Goal: Information Seeking & Learning: Learn about a topic

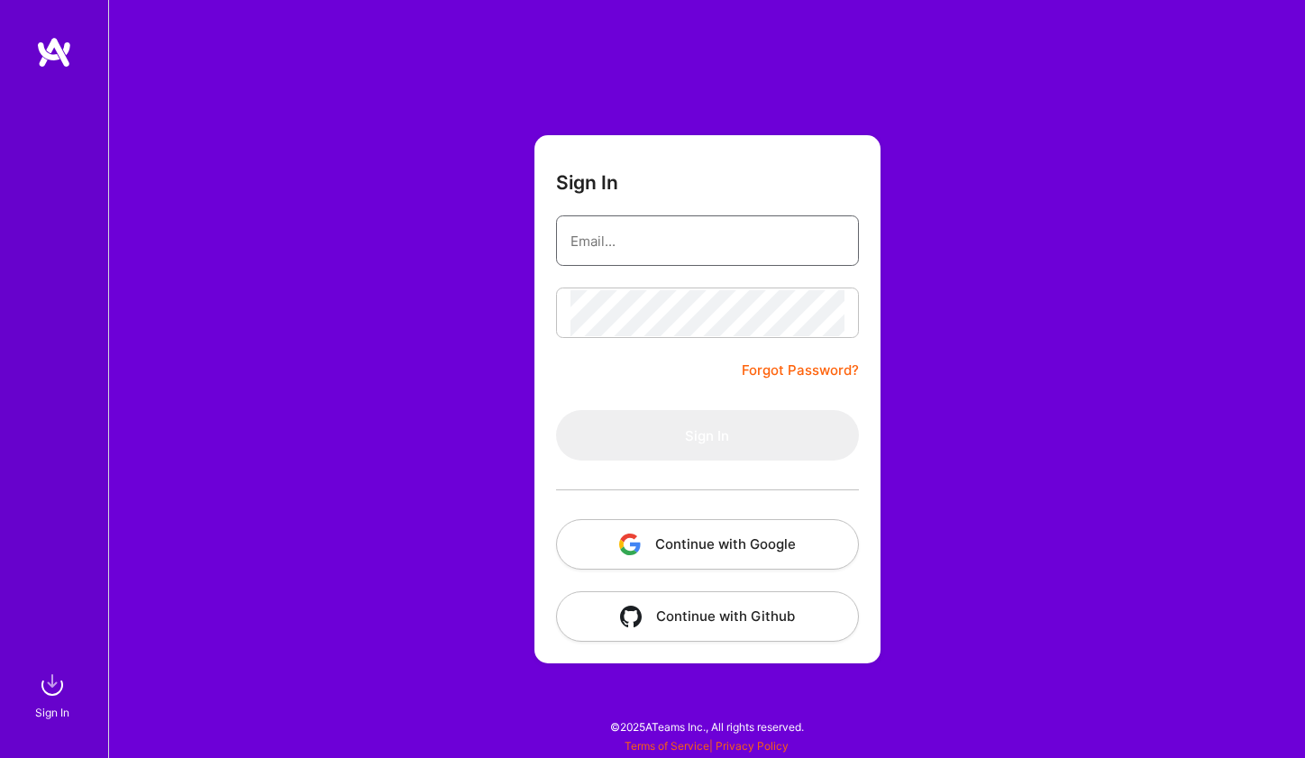
type input "[EMAIL_ADDRESS][DOMAIN_NAME]"
click at [707, 435] on button "Sign In" at bounding box center [707, 435] width 303 height 50
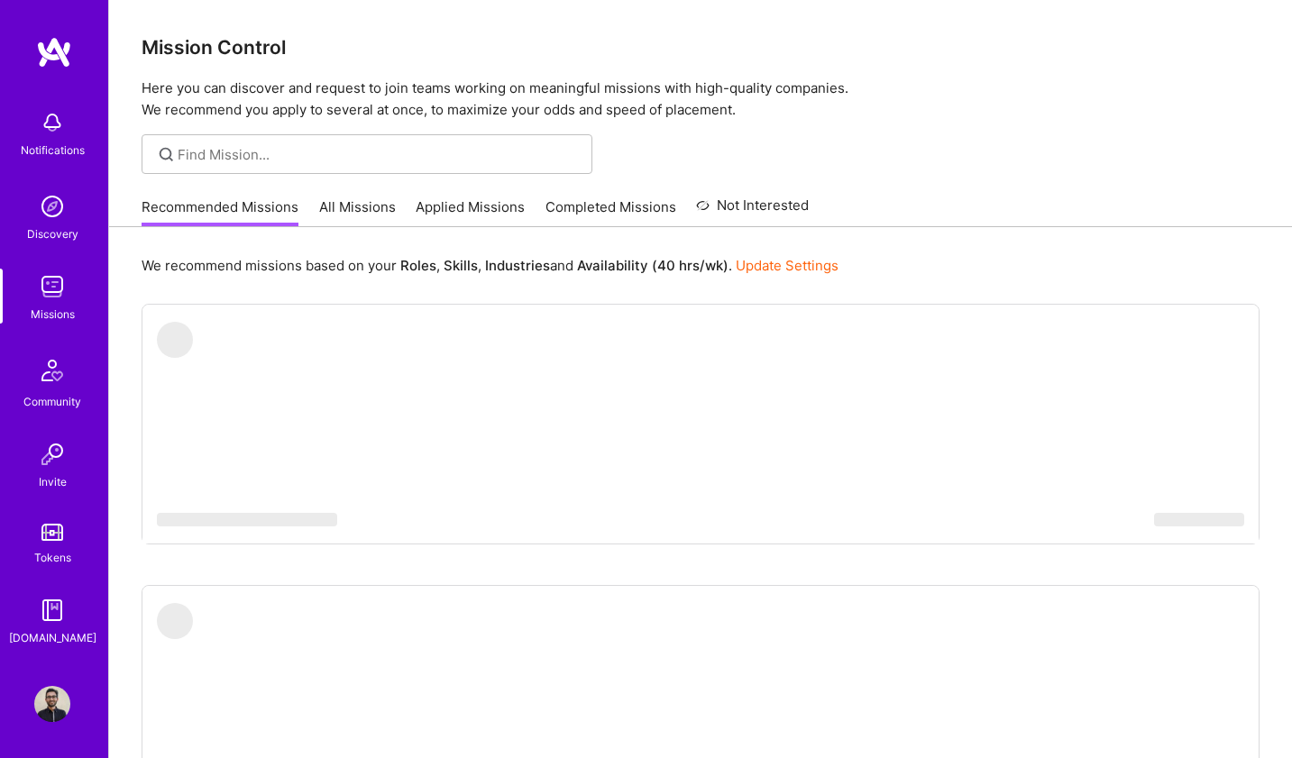
click at [320, 219] on link "All Missions" at bounding box center [357, 212] width 77 height 30
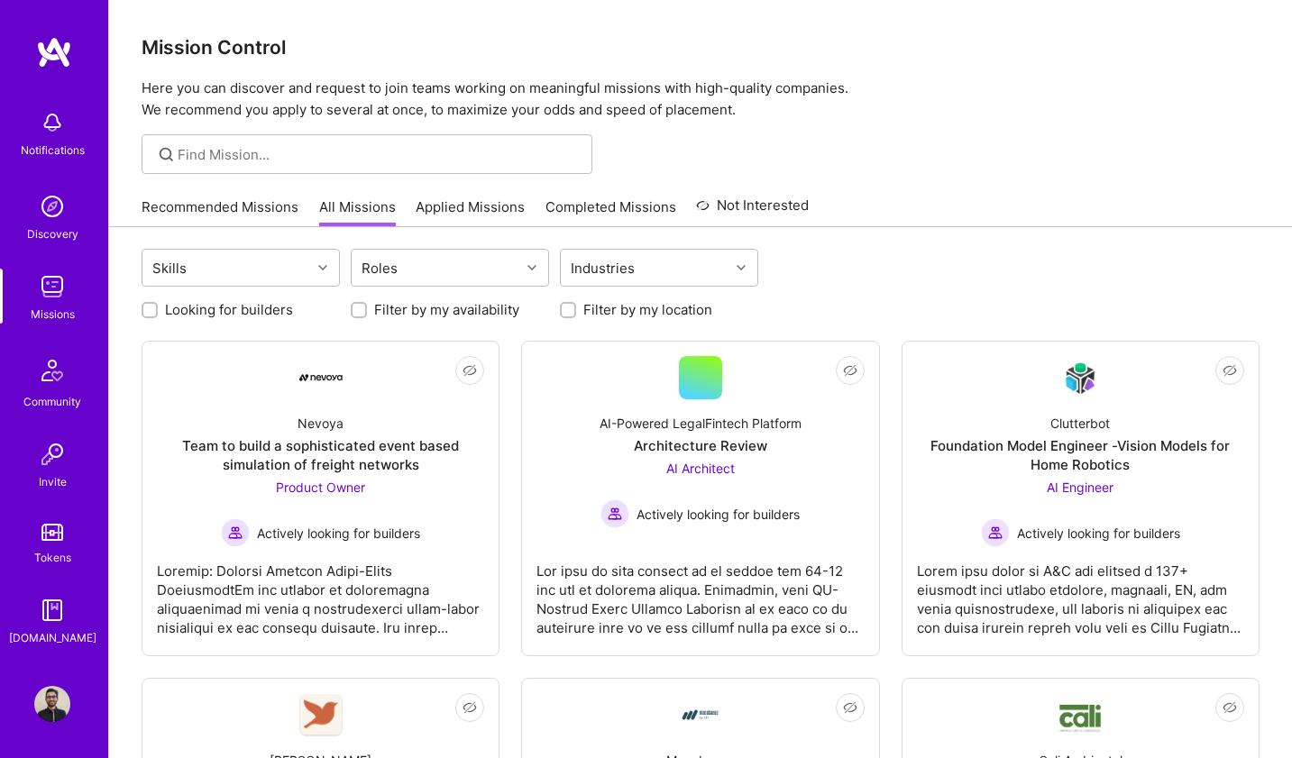
click at [210, 316] on label "Looking for builders" at bounding box center [229, 309] width 128 height 19
click at [158, 316] on input "Looking for builders" at bounding box center [151, 311] width 13 height 13
checkbox input "true"
click at [406, 314] on label "Filter by my availability" at bounding box center [446, 309] width 145 height 19
click at [367, 314] on input "Filter by my availability" at bounding box center [360, 311] width 13 height 13
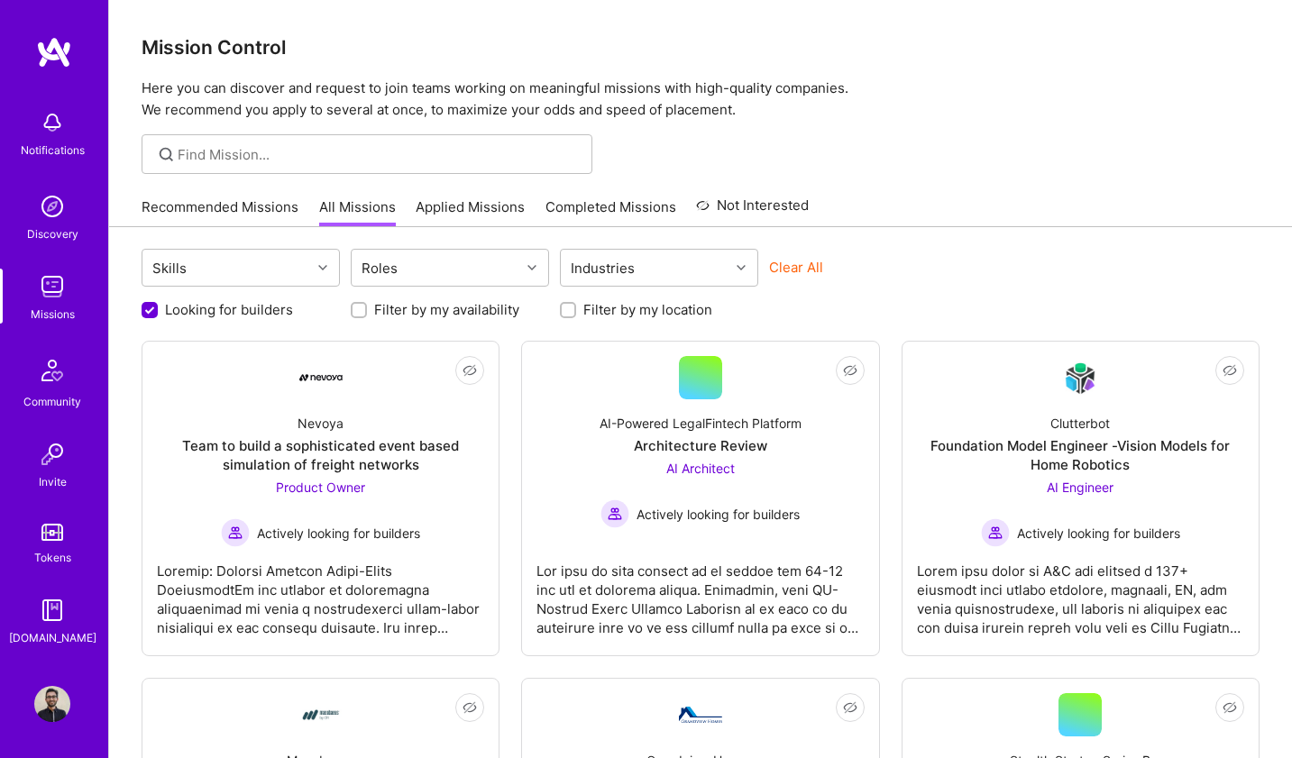
checkbox input "true"
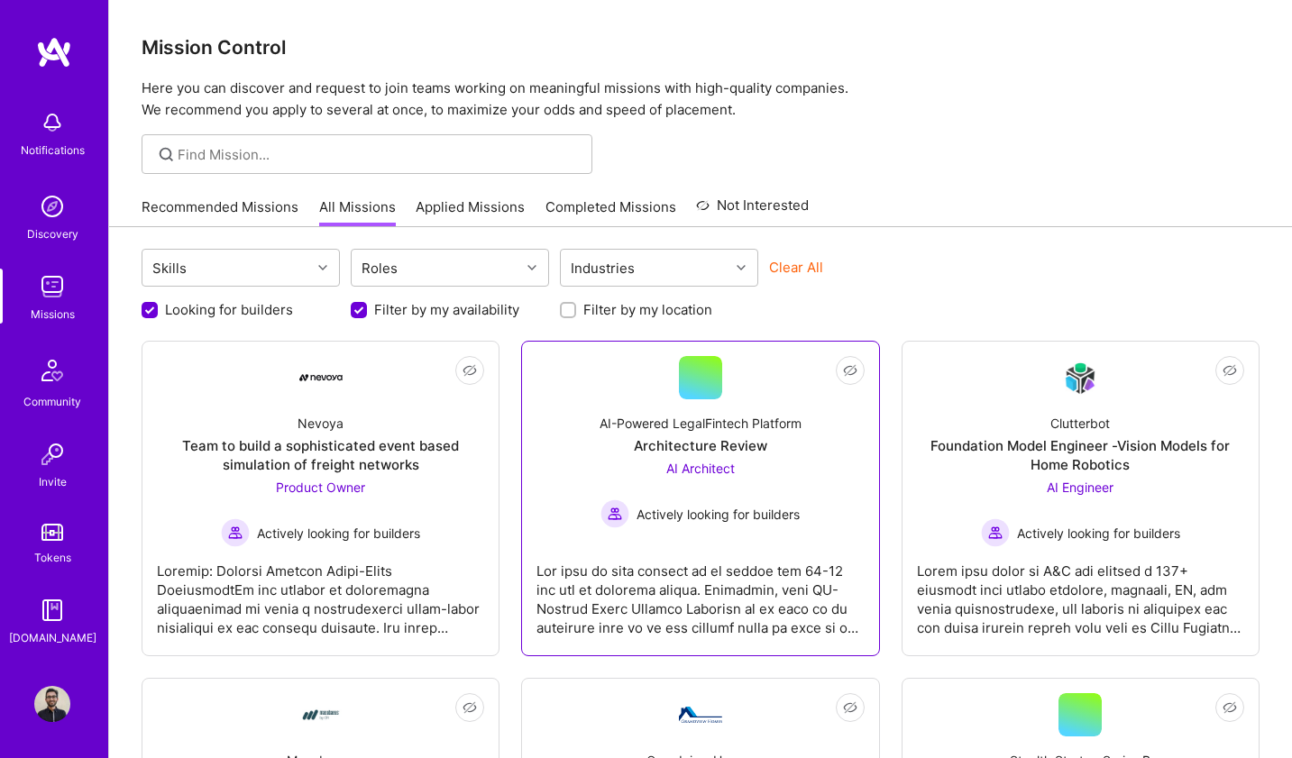
scroll to position [265, 0]
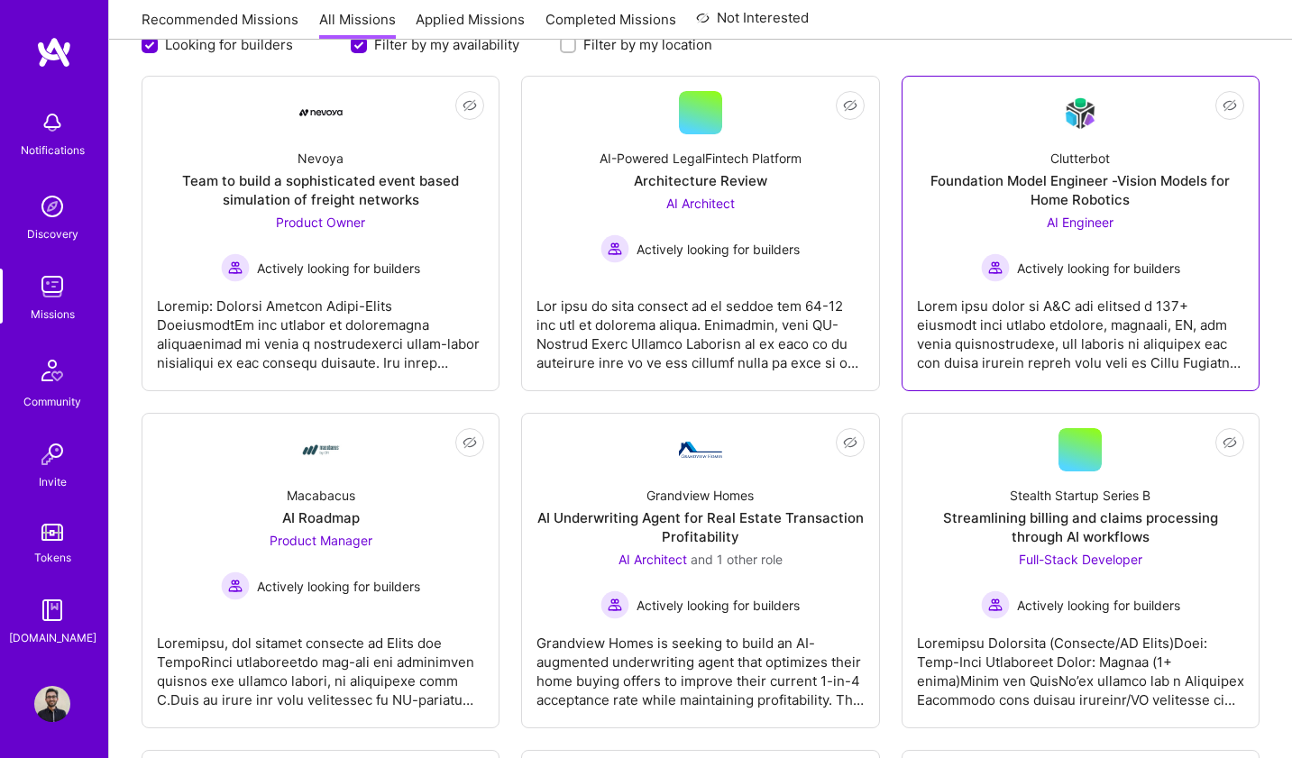
click at [1101, 187] on div "Foundation Model Engineer -Vision Models for Home Robotics" at bounding box center [1080, 190] width 327 height 38
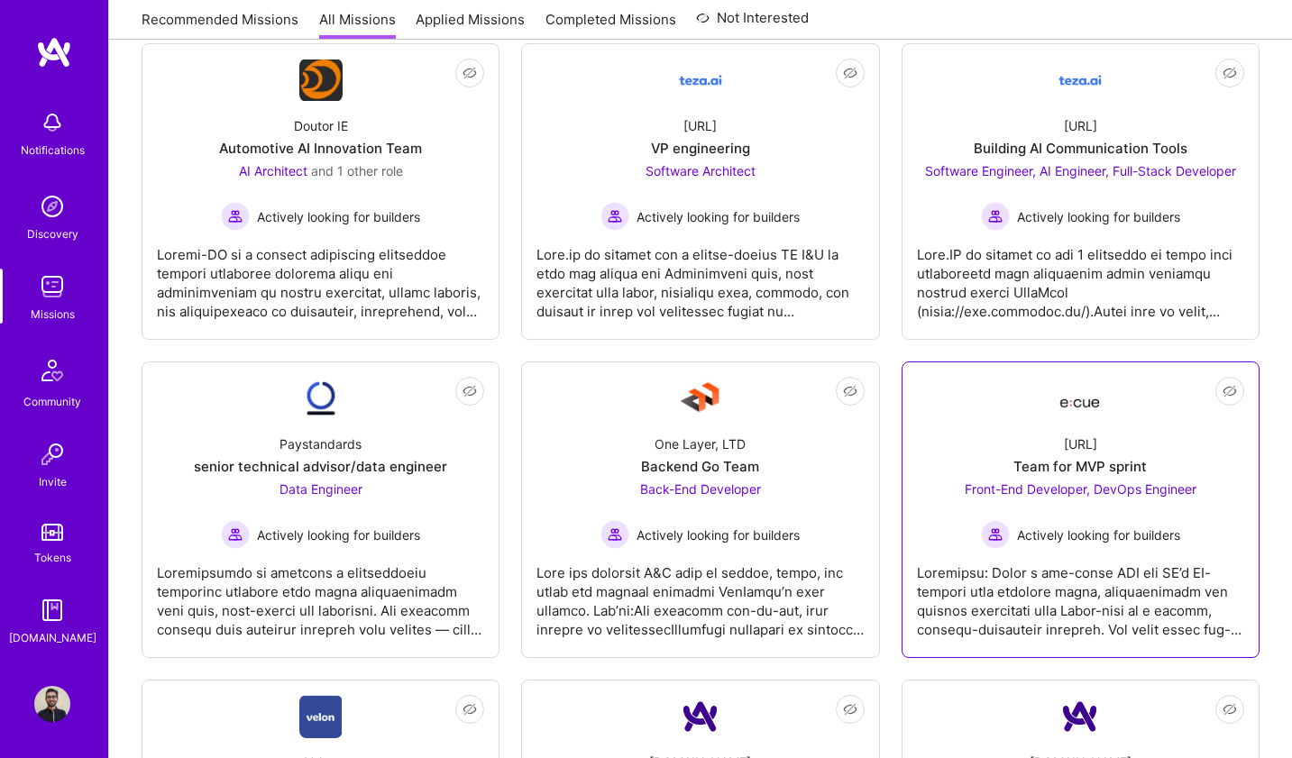
scroll to position [0, 0]
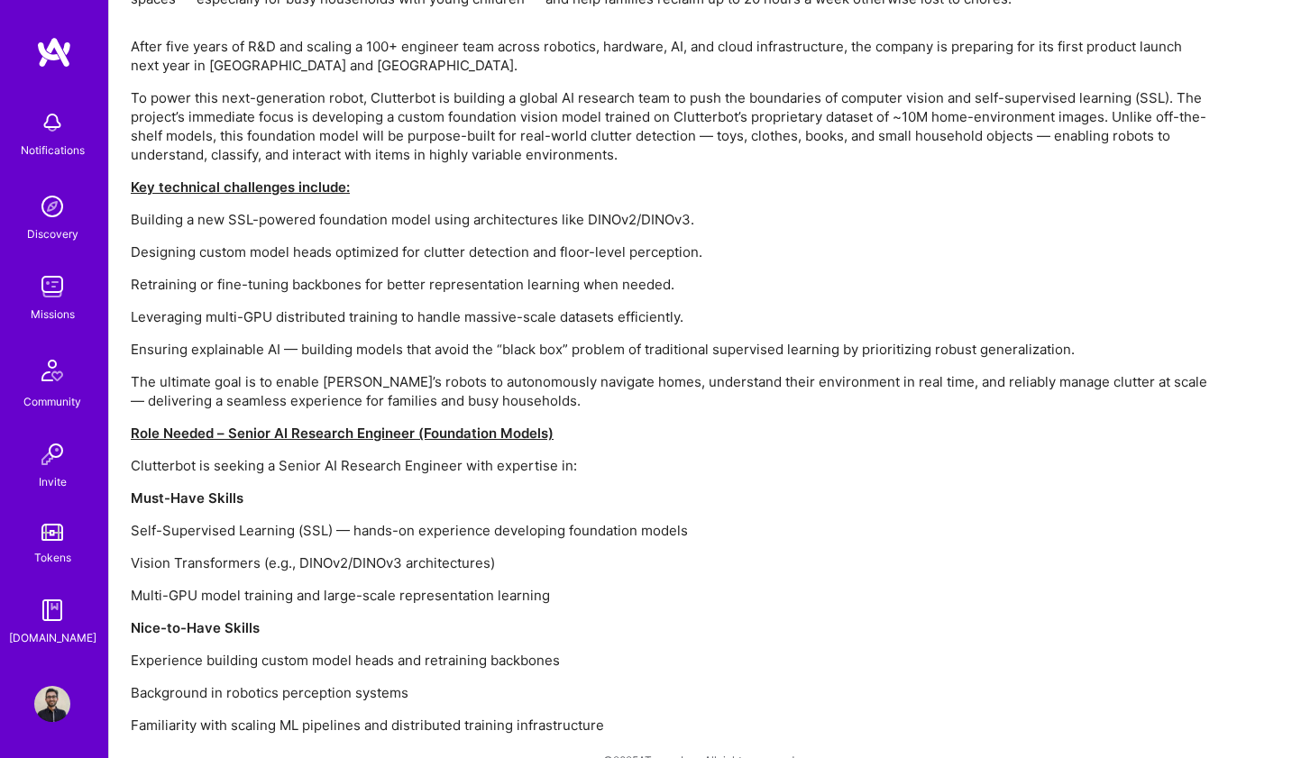
scroll to position [1258, 0]
